Goal: Information Seeking & Learning: Learn about a topic

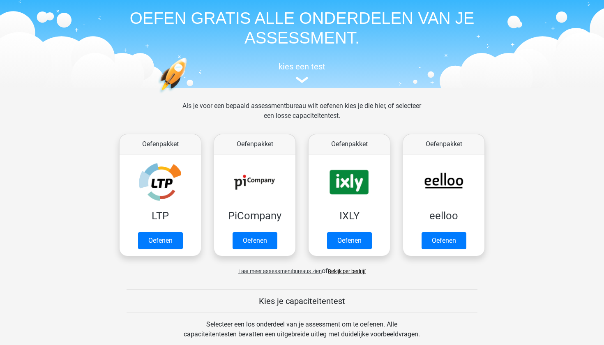
scroll to position [31, 0]
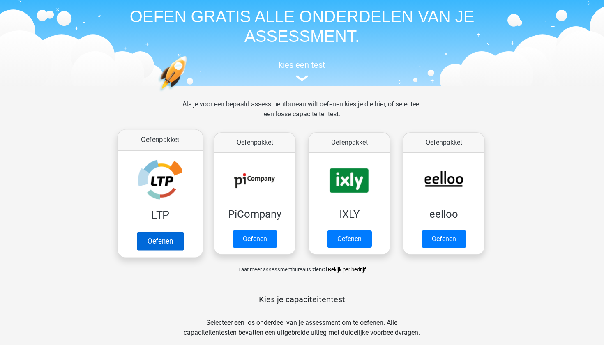
click at [149, 239] on link "Oefenen" at bounding box center [160, 241] width 47 height 18
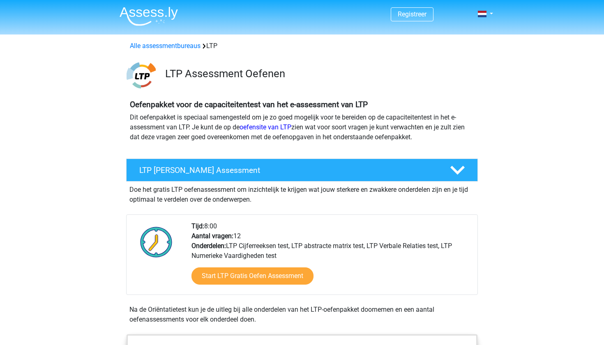
scroll to position [50, 0]
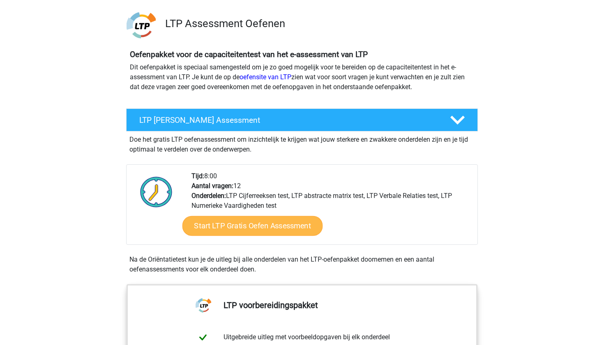
click at [235, 228] on link "Start LTP Gratis Oefen Assessment" at bounding box center [252, 226] width 141 height 20
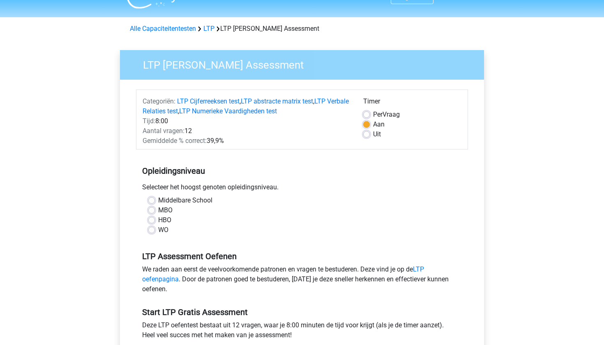
scroll to position [22, 0]
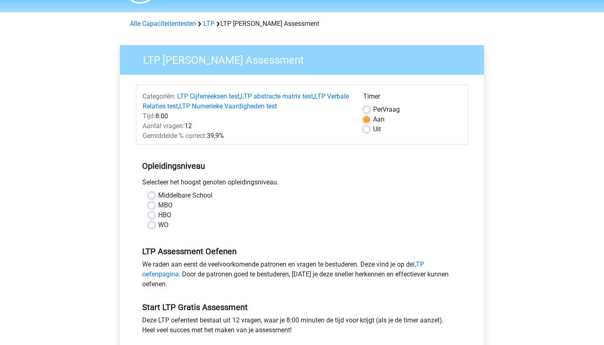
click at [158, 215] on label "HBO" at bounding box center [164, 215] width 13 height 10
click at [152, 215] on input "HBO" at bounding box center [151, 214] width 7 height 8
radio input "true"
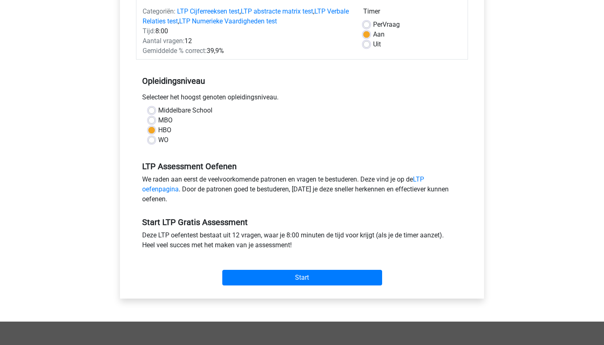
scroll to position [109, 0]
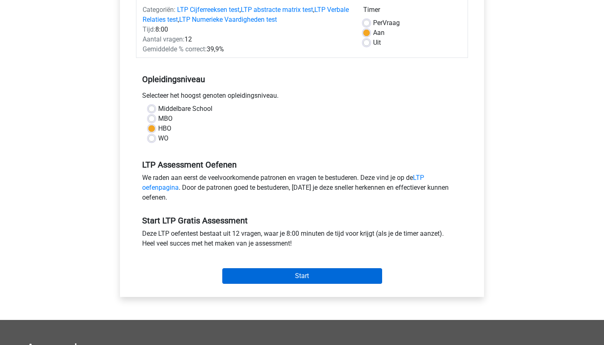
click at [256, 269] on input "Start" at bounding box center [302, 276] width 160 height 16
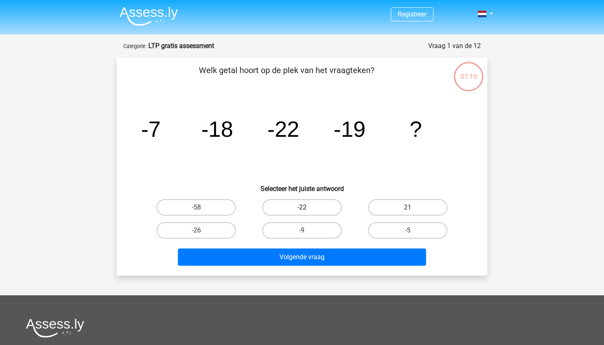
click at [318, 207] on label "-22" at bounding box center [301, 207] width 79 height 16
click at [307, 207] on input "-22" at bounding box center [304, 209] width 5 height 5
radio input "true"
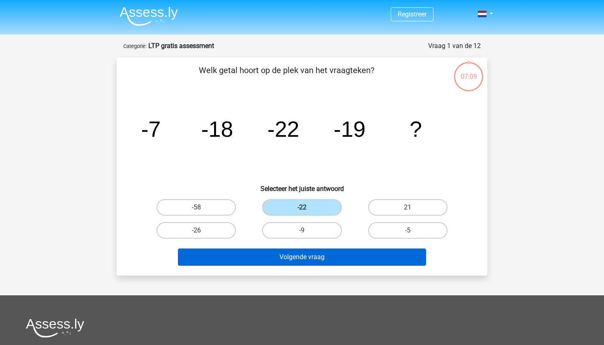
click at [320, 257] on button "Volgende vraag" at bounding box center [302, 257] width 249 height 17
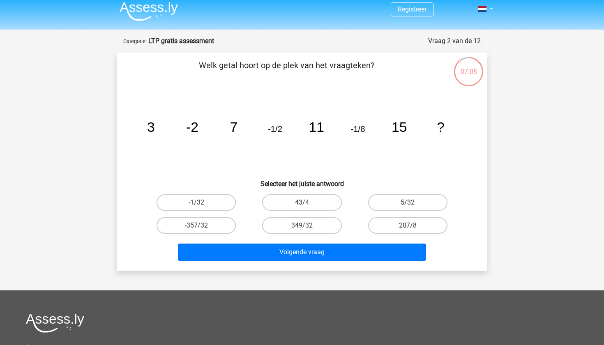
scroll to position [2, 0]
